Goal: Check status: Check status

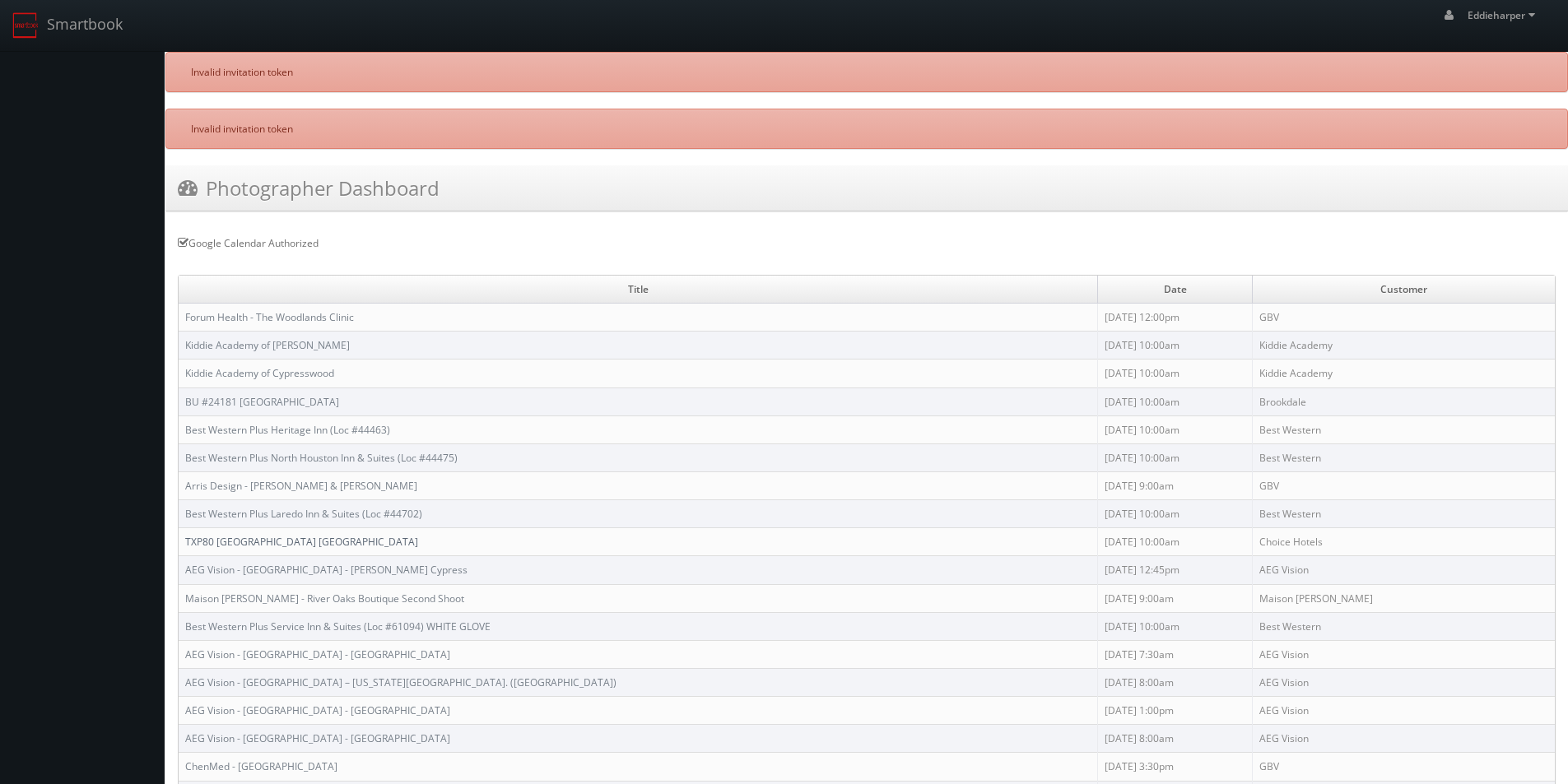
click at [300, 537] on link "TXP80 [GEOGRAPHIC_DATA] [GEOGRAPHIC_DATA]" at bounding box center [301, 541] width 233 height 14
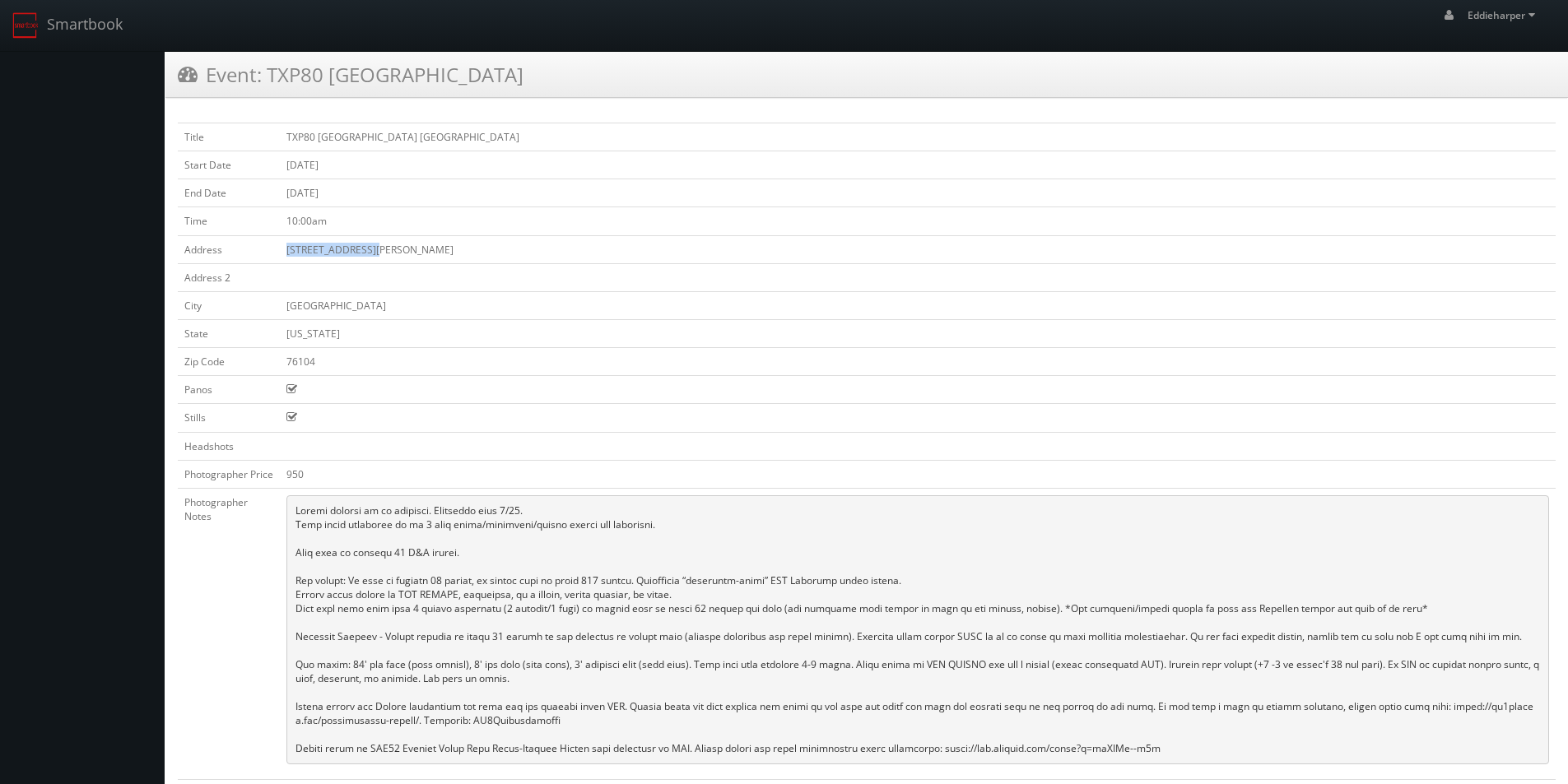
drag, startPoint x: 378, startPoint y: 252, endPoint x: 288, endPoint y: 251, distance: 90.0
click at [288, 252] on td "[STREET_ADDRESS][PERSON_NAME]" at bounding box center [918, 249] width 1276 height 28
copy td "925 Jerome Street"
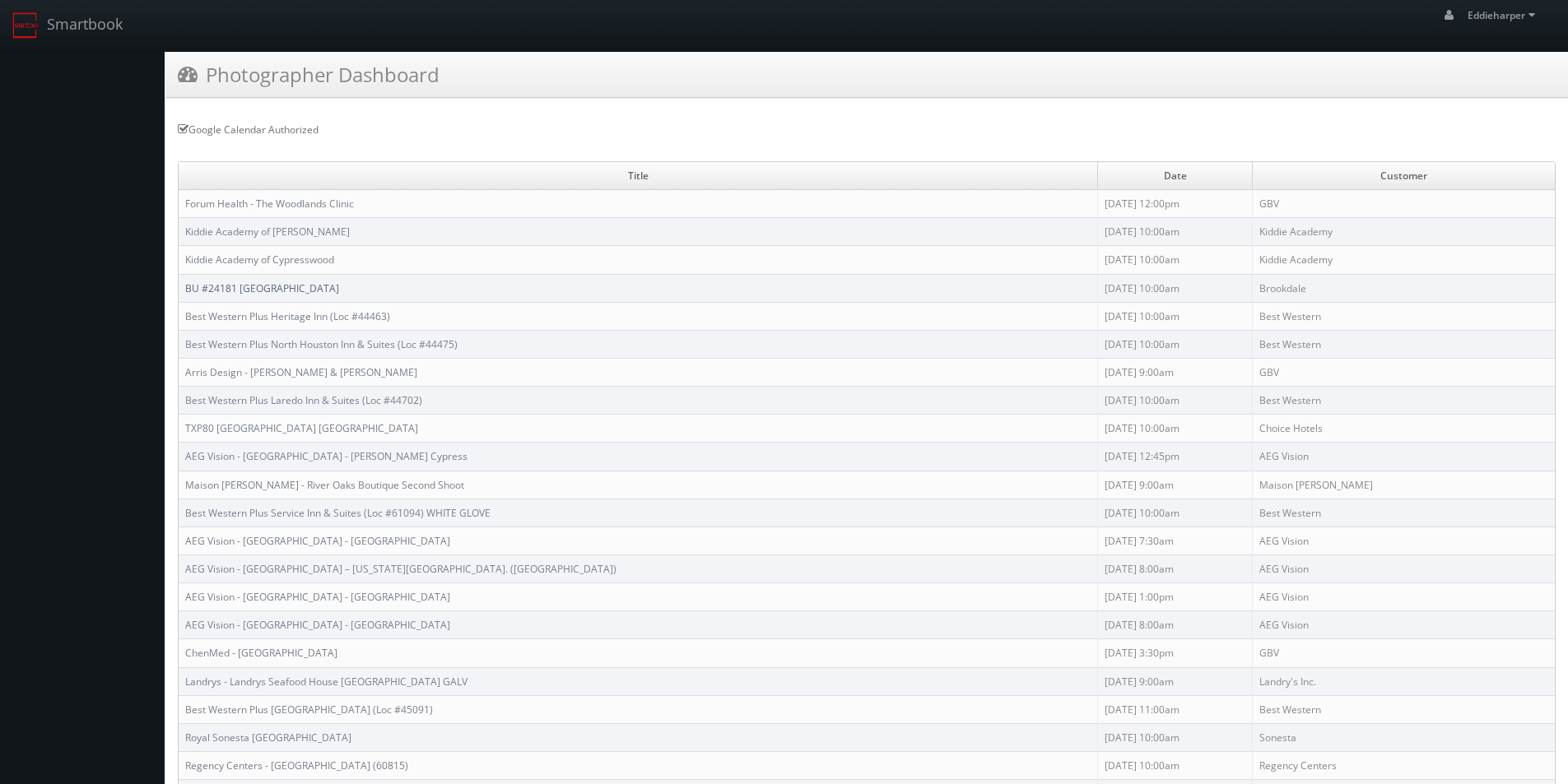
click at [274, 285] on link "BU #24181 [GEOGRAPHIC_DATA]" at bounding box center [262, 288] width 154 height 14
